Goal: Information Seeking & Learning: Learn about a topic

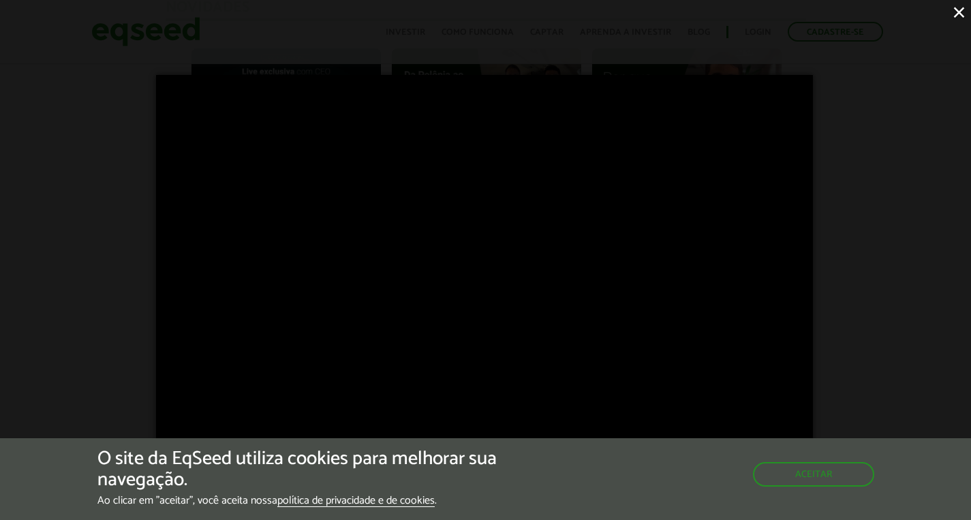
scroll to position [998, 0]
click at [959, 10] on button "×" at bounding box center [959, 12] width 24 height 24
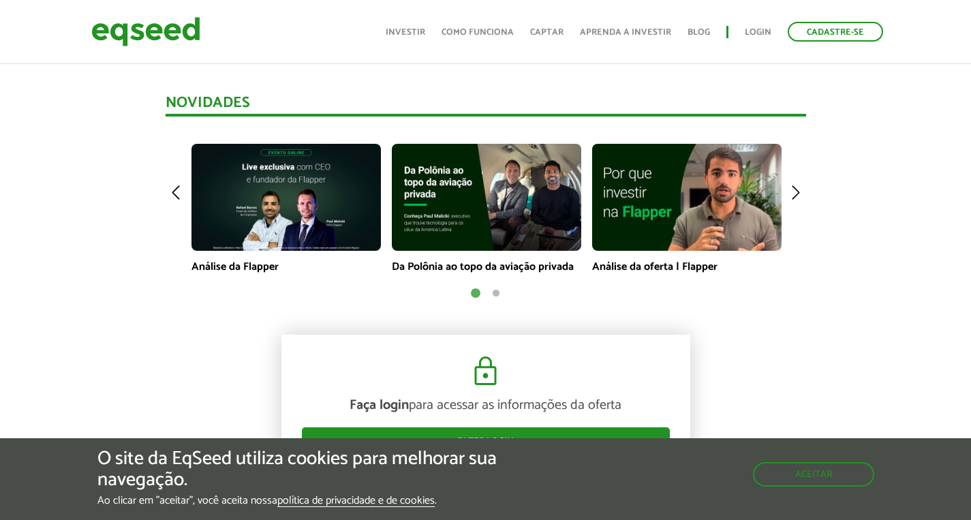
scroll to position [0, 0]
click at [793, 190] on img at bounding box center [795, 192] width 20 height 97
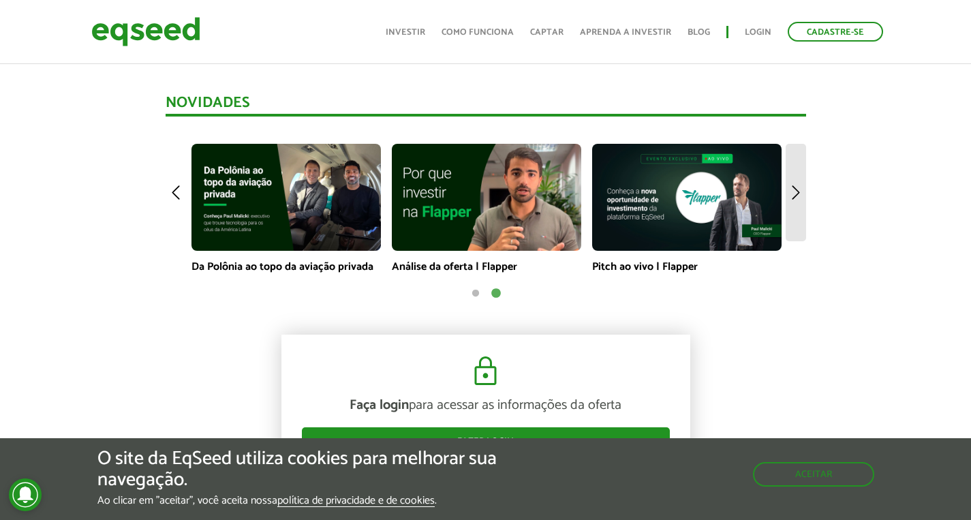
click at [793, 190] on img at bounding box center [795, 192] width 20 height 97
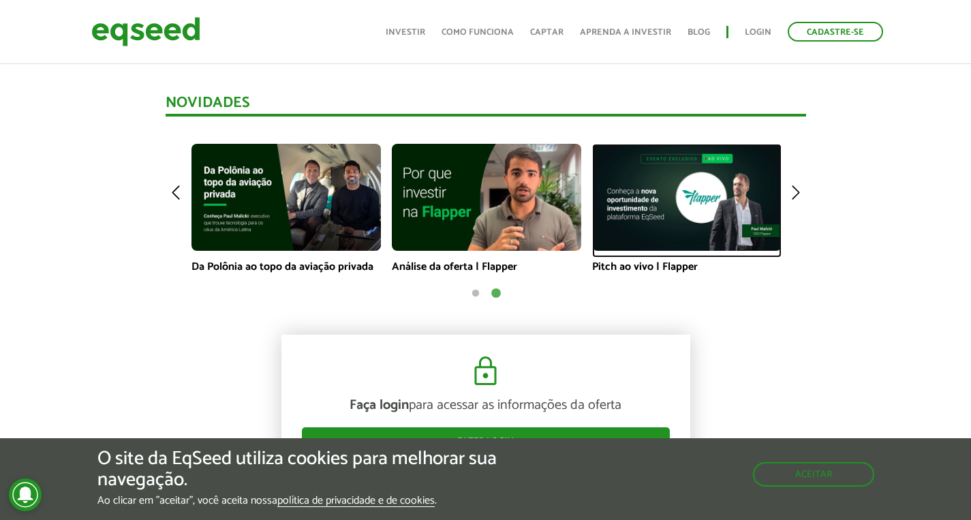
click at [694, 198] on img at bounding box center [686, 197] width 189 height 106
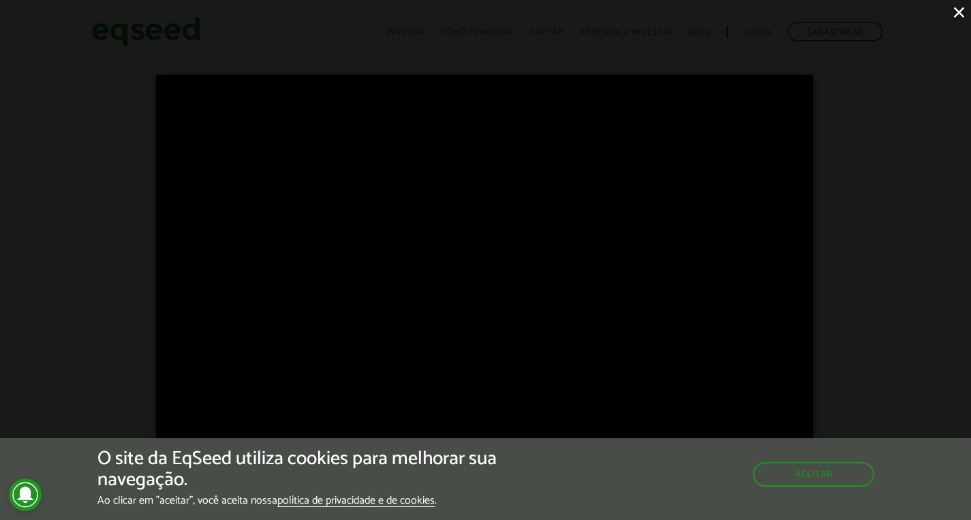
click at [955, 5] on button "×" at bounding box center [959, 12] width 24 height 24
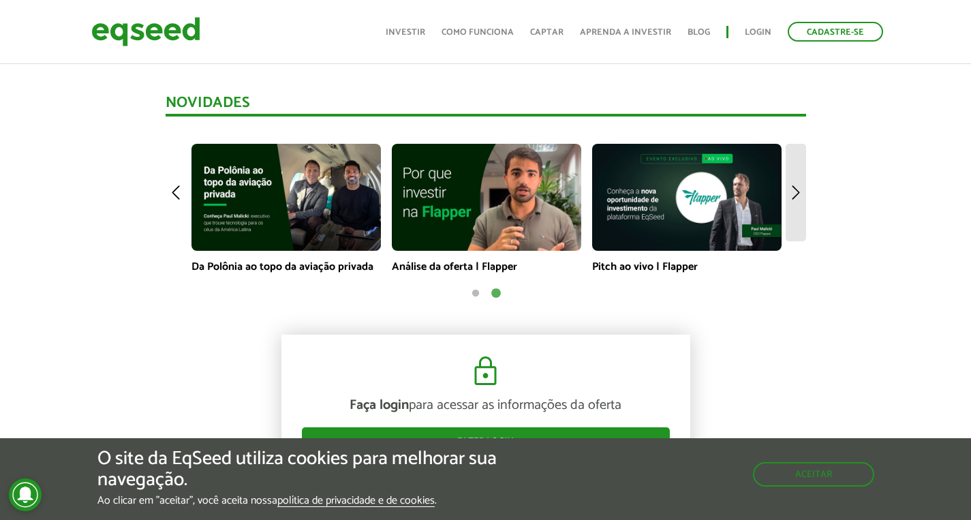
click at [795, 191] on img at bounding box center [795, 192] width 20 height 97
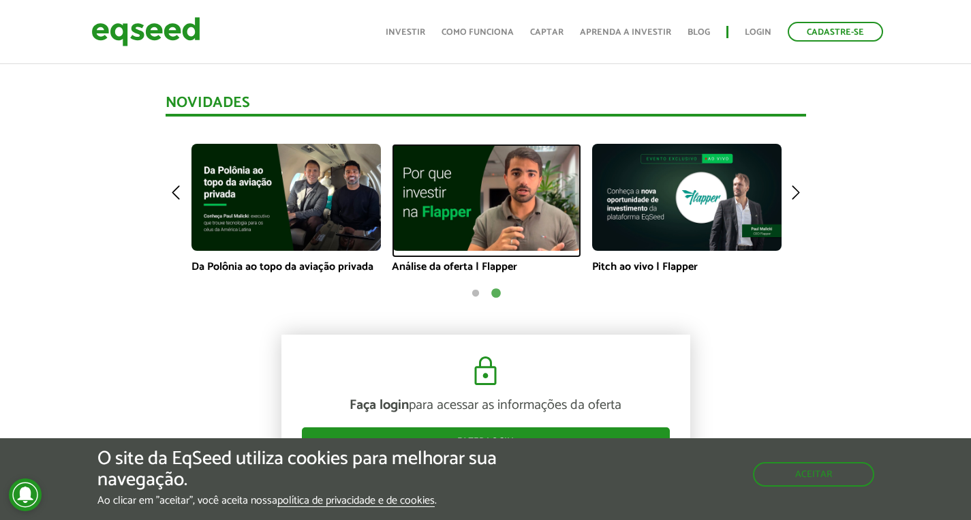
click at [458, 181] on img at bounding box center [486, 197] width 189 height 106
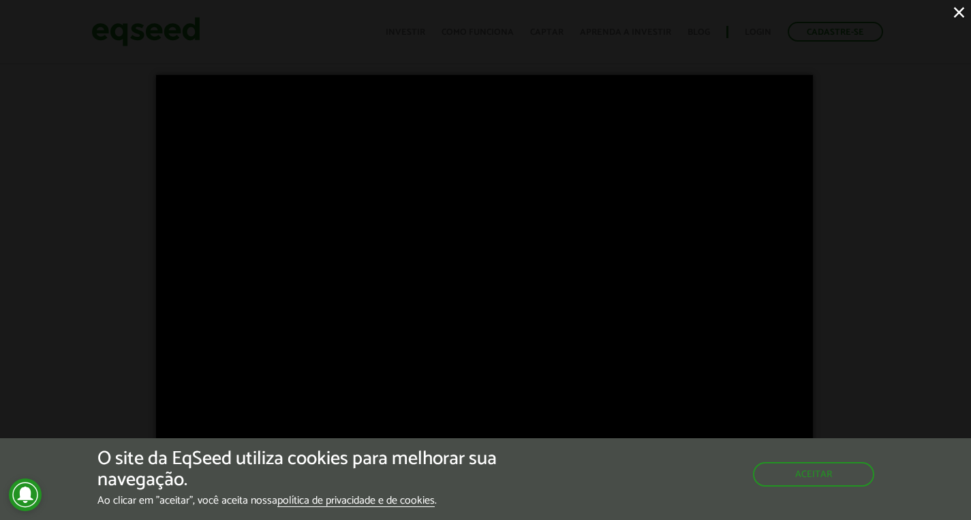
click at [953, 19] on button "×" at bounding box center [959, 12] width 24 height 24
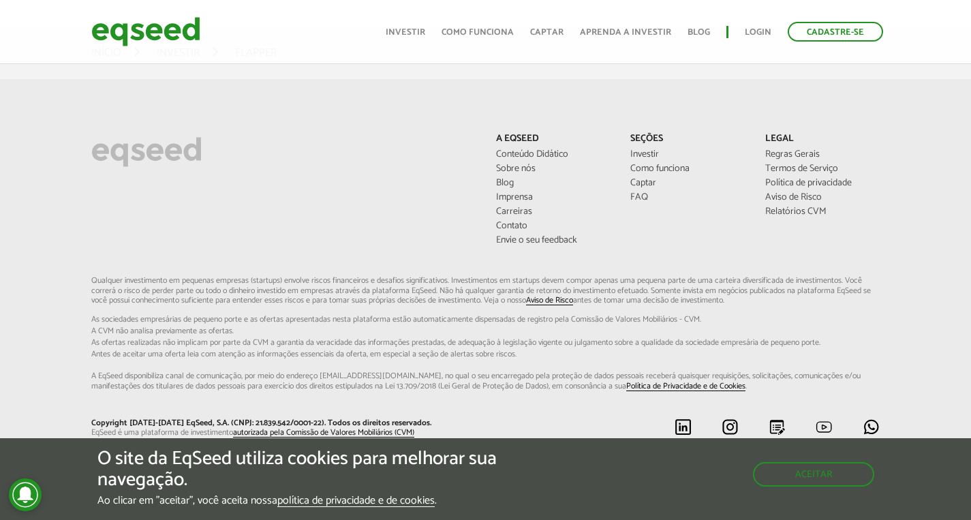
scroll to position [2609, 0]
